Goal: Transaction & Acquisition: Purchase product/service

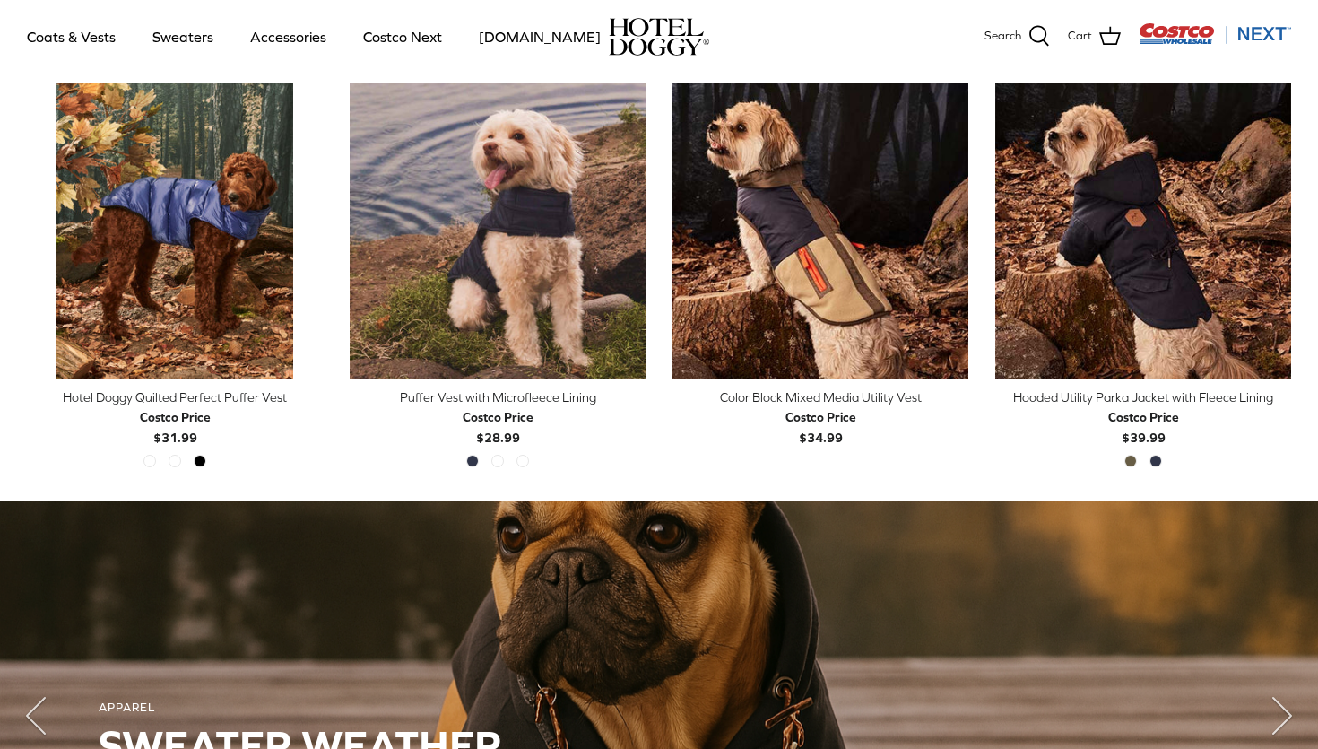
scroll to position [901, 0]
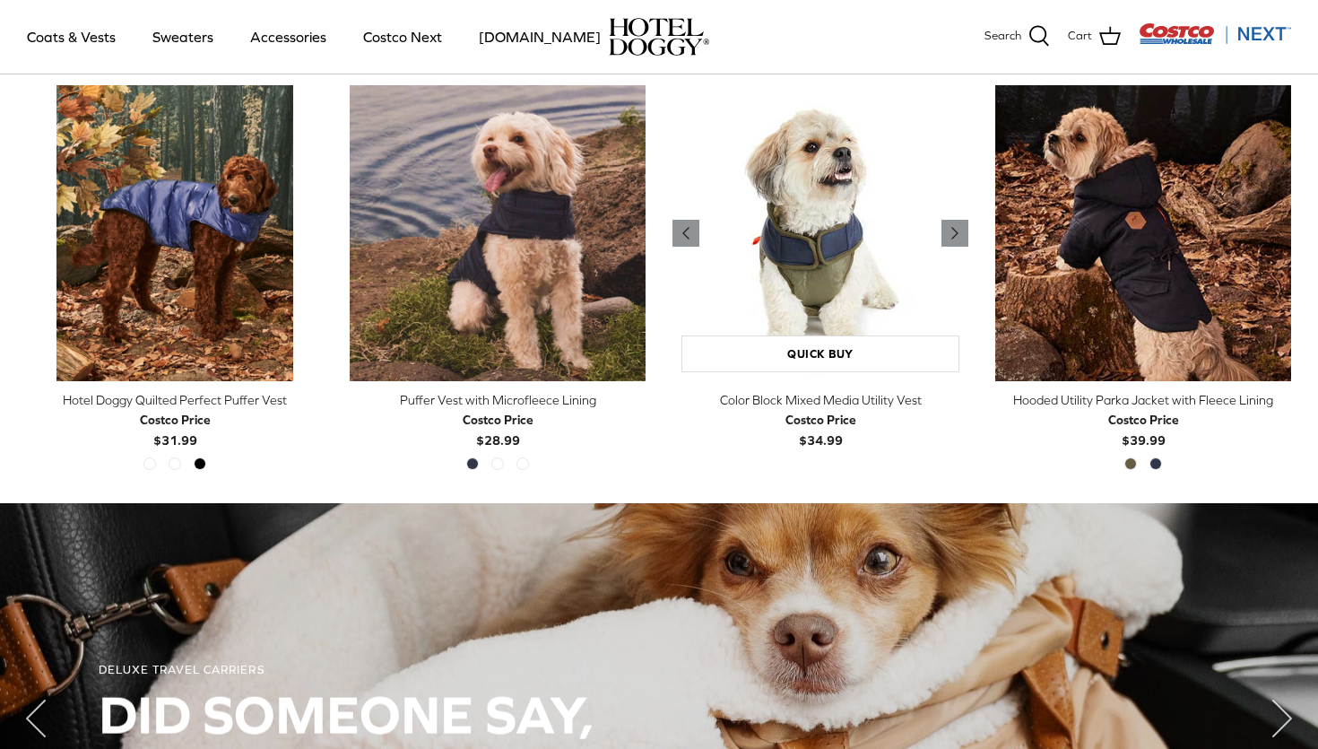
click at [757, 265] on img "Color Block Mixed Media Utility Vest" at bounding box center [821, 233] width 296 height 296
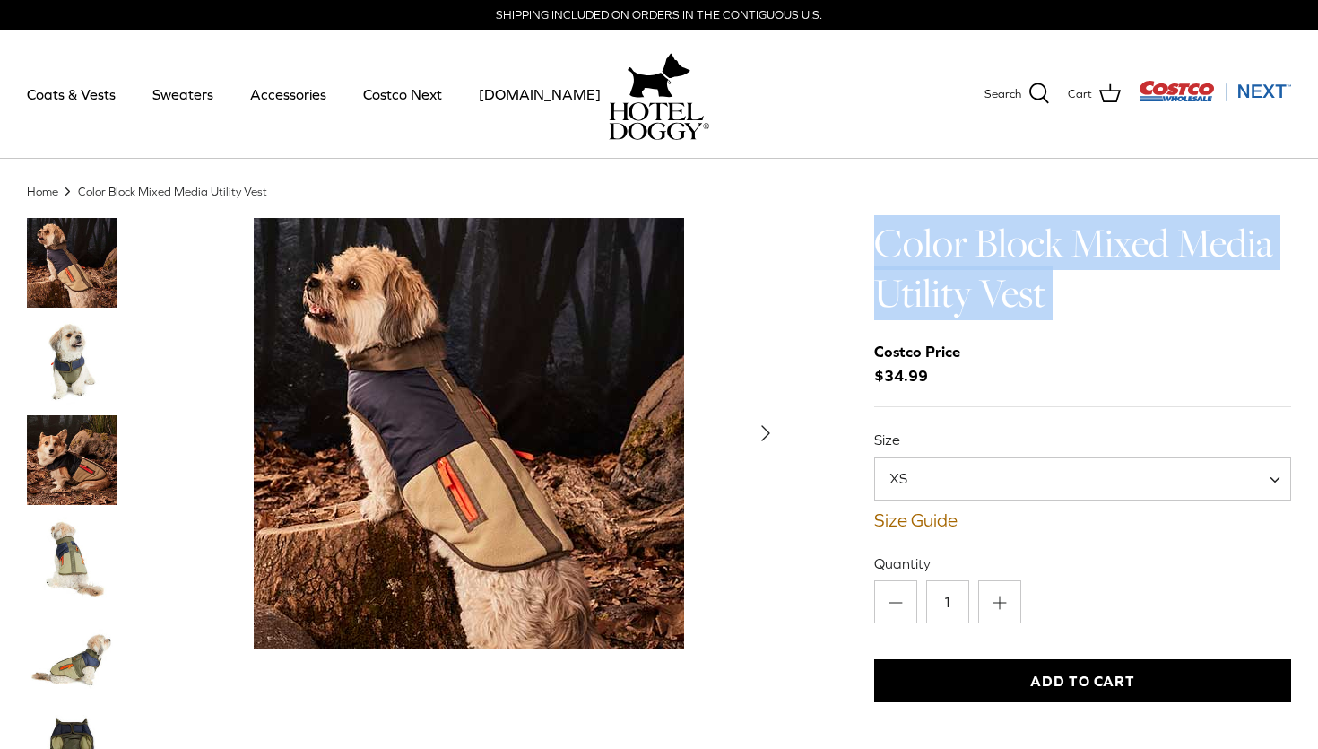
drag, startPoint x: 878, startPoint y: 239, endPoint x: 1138, endPoint y: 364, distance: 288.4
click at [1138, 365] on div "Color Block Mixed Media Utility Vest Costco Price $34.99 Size XS S M L XL XXL" at bounding box center [1082, 672] width 417 height 908
